Goal: Find specific page/section: Find specific page/section

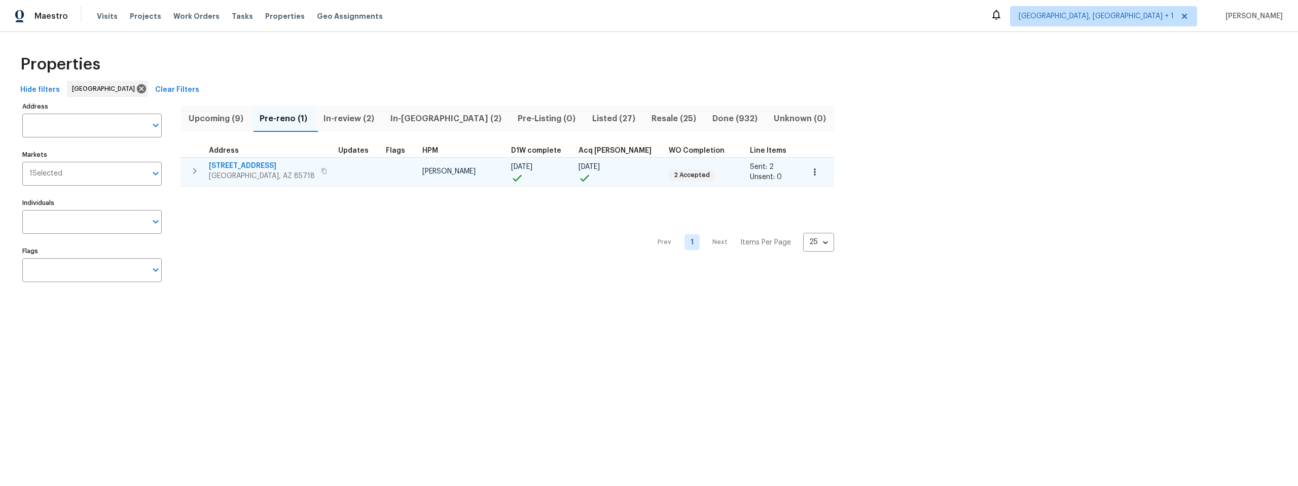
click at [261, 165] on span "[STREET_ADDRESS]" at bounding box center [262, 166] width 106 height 10
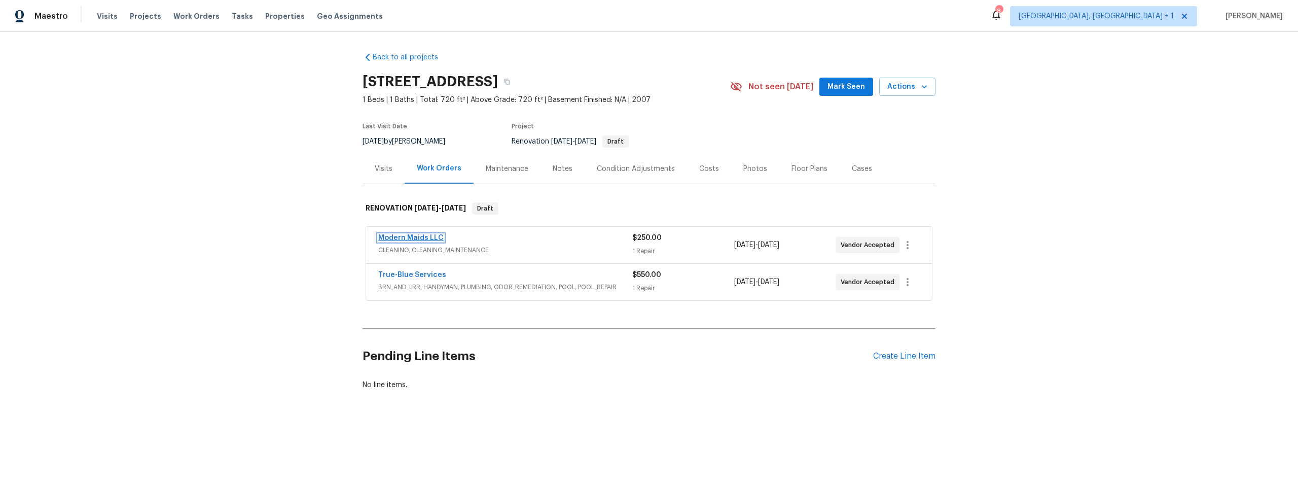
click at [419, 235] on link "Modern Maids LLC" at bounding box center [410, 237] width 65 height 7
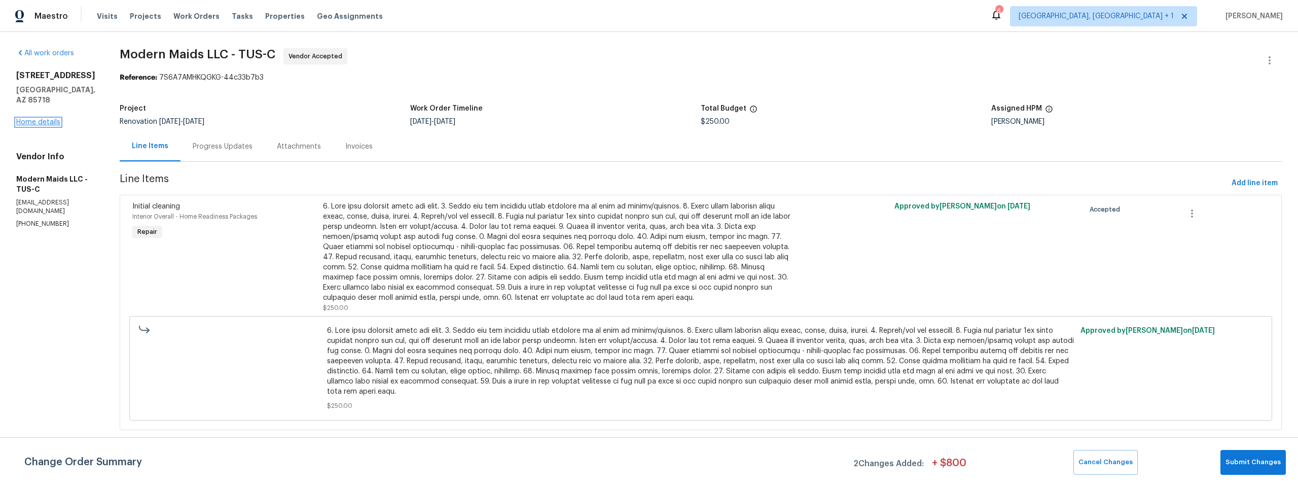
click at [37, 121] on link "Home details" at bounding box center [38, 122] width 44 height 7
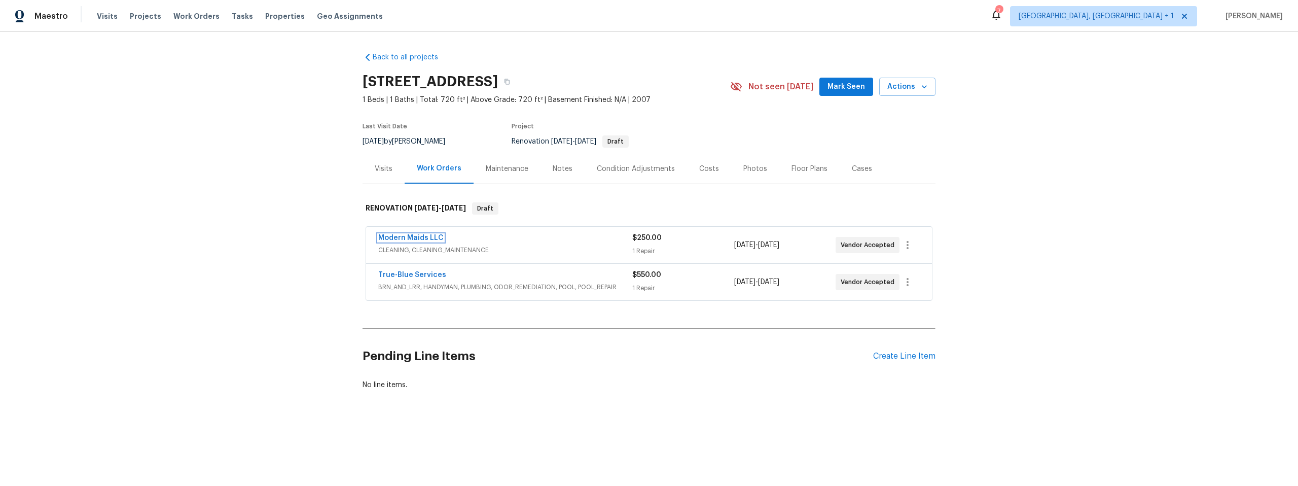
click at [404, 237] on link "Modern Maids LLC" at bounding box center [410, 237] width 65 height 7
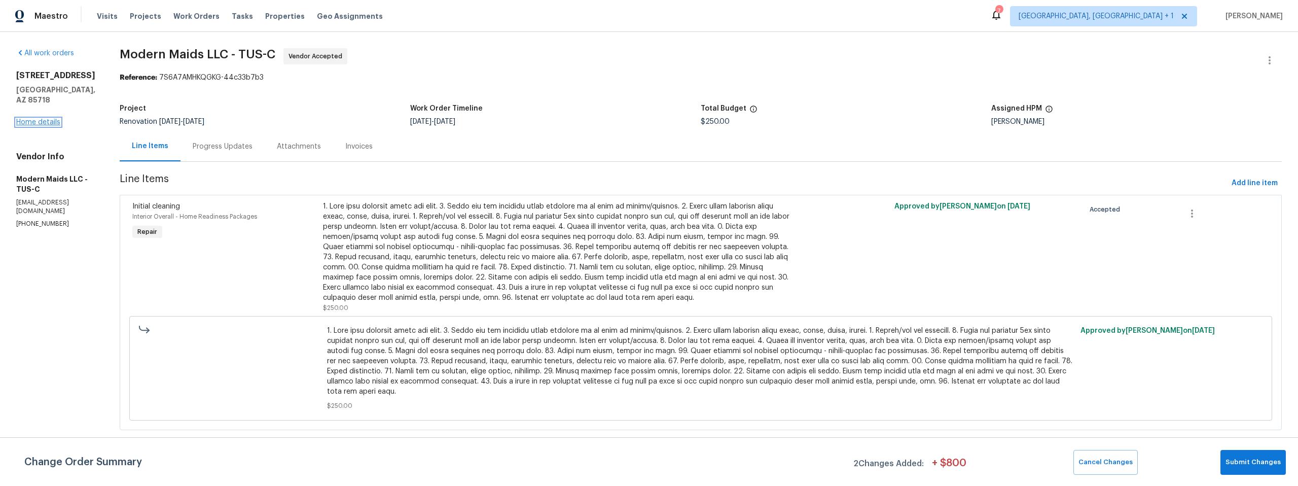
click at [44, 120] on link "Home details" at bounding box center [38, 122] width 44 height 7
